Goal: Check status

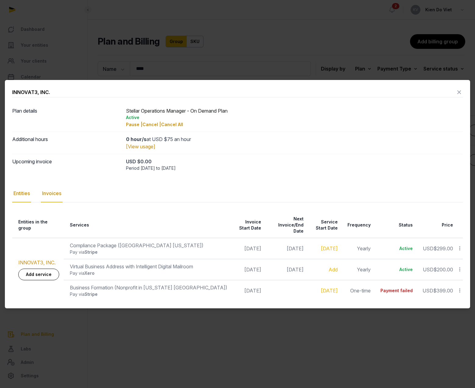
click at [52, 193] on div "Invoices" at bounding box center [52, 194] width 22 height 18
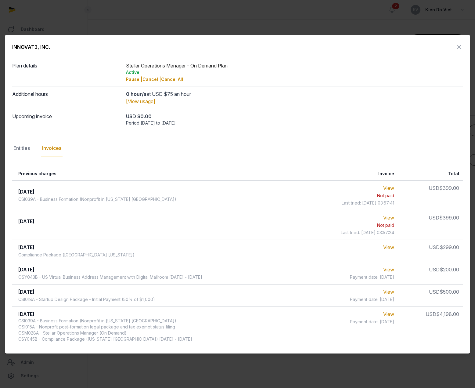
click at [460, 48] on icon at bounding box center [458, 47] width 7 height 10
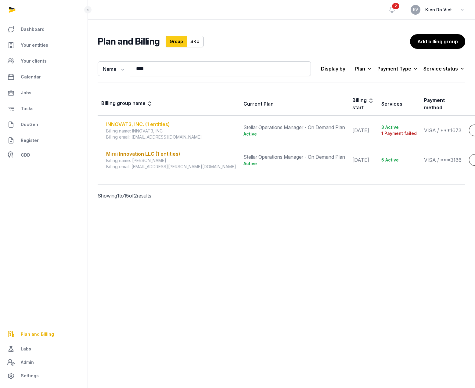
click at [161, 120] on div "INNOVAT3, INC. (1 entities)" at bounding box center [171, 123] width 130 height 7
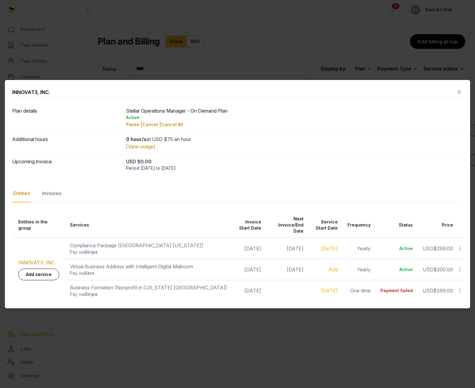
click at [92, 284] on div "Business Formation (Nonprofit in [US_STATE] [GEOGRAPHIC_DATA])" at bounding box center [148, 287] width 157 height 7
drag, startPoint x: 92, startPoint y: 284, endPoint x: 107, endPoint y: 283, distance: 15.0
click at [107, 284] on div "Business Formation (Nonprofit in [US_STATE] [GEOGRAPHIC_DATA])" at bounding box center [148, 287] width 157 height 7
click at [84, 284] on div "Business Formation (Nonprofit in [US_STATE] [GEOGRAPHIC_DATA])" at bounding box center [148, 287] width 157 height 7
click at [86, 284] on div "Business Formation (Nonprofit in [US_STATE] [GEOGRAPHIC_DATA])" at bounding box center [148, 287] width 157 height 7
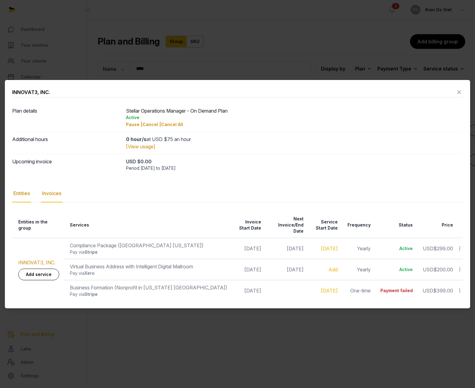
click at [55, 197] on div "Invoices" at bounding box center [52, 194] width 22 height 18
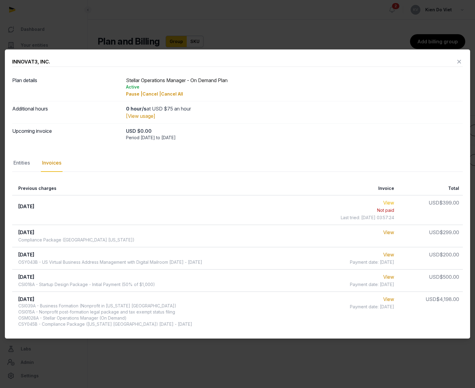
click at [392, 203] on link "View" at bounding box center [388, 202] width 11 height 6
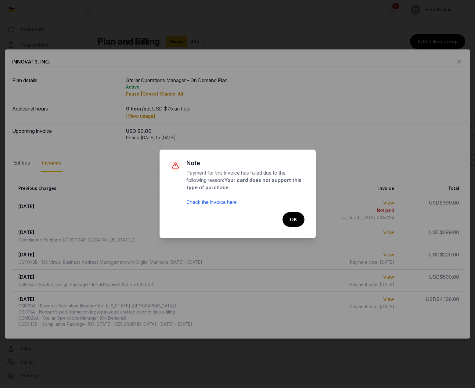
click at [221, 202] on link "Check the invoice here" at bounding box center [211, 202] width 50 height 6
click at [296, 221] on button "OK" at bounding box center [293, 219] width 23 height 15
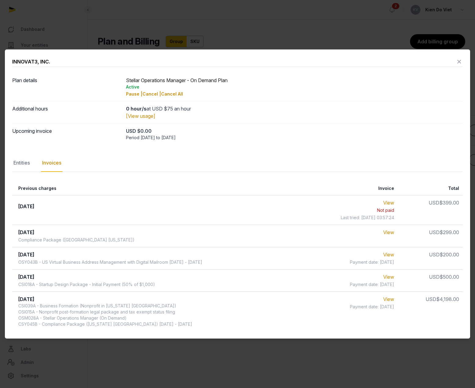
click at [460, 62] on icon at bounding box center [458, 62] width 7 height 10
click at [460, 62] on div "Name Name Email **** Search Display by Plan All plans On Demand Plan Scale Plan…" at bounding box center [281, 68] width 367 height 27
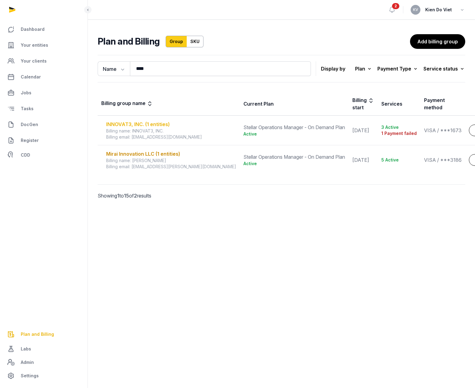
click at [144, 120] on div "INNOVAT3, INC. (1 entities)" at bounding box center [171, 123] width 130 height 7
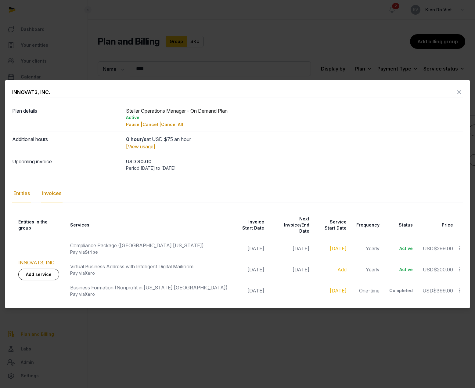
click at [55, 198] on div "Invoices" at bounding box center [52, 194] width 22 height 18
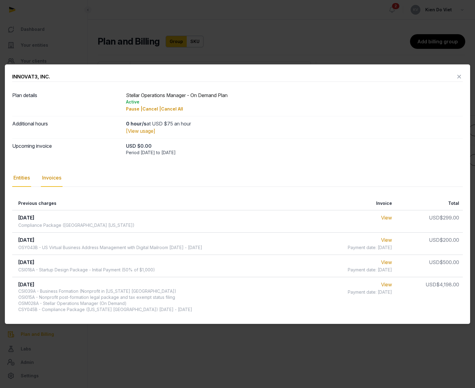
click at [21, 179] on div "Entities" at bounding box center [21, 178] width 19 height 18
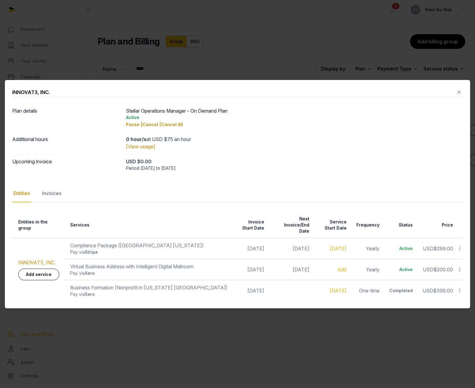
click at [460, 97] on icon at bounding box center [458, 92] width 7 height 10
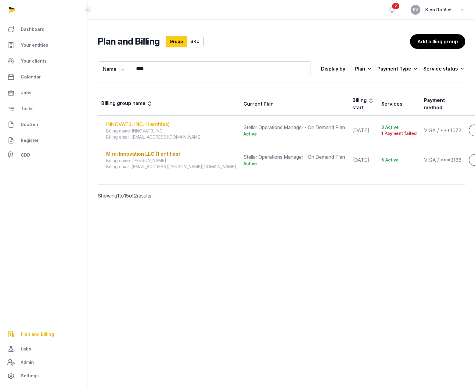
click at [163, 120] on div "INNOVAT3, INC. (1 entities)" at bounding box center [171, 123] width 130 height 7
